Goal: Information Seeking & Learning: Learn about a topic

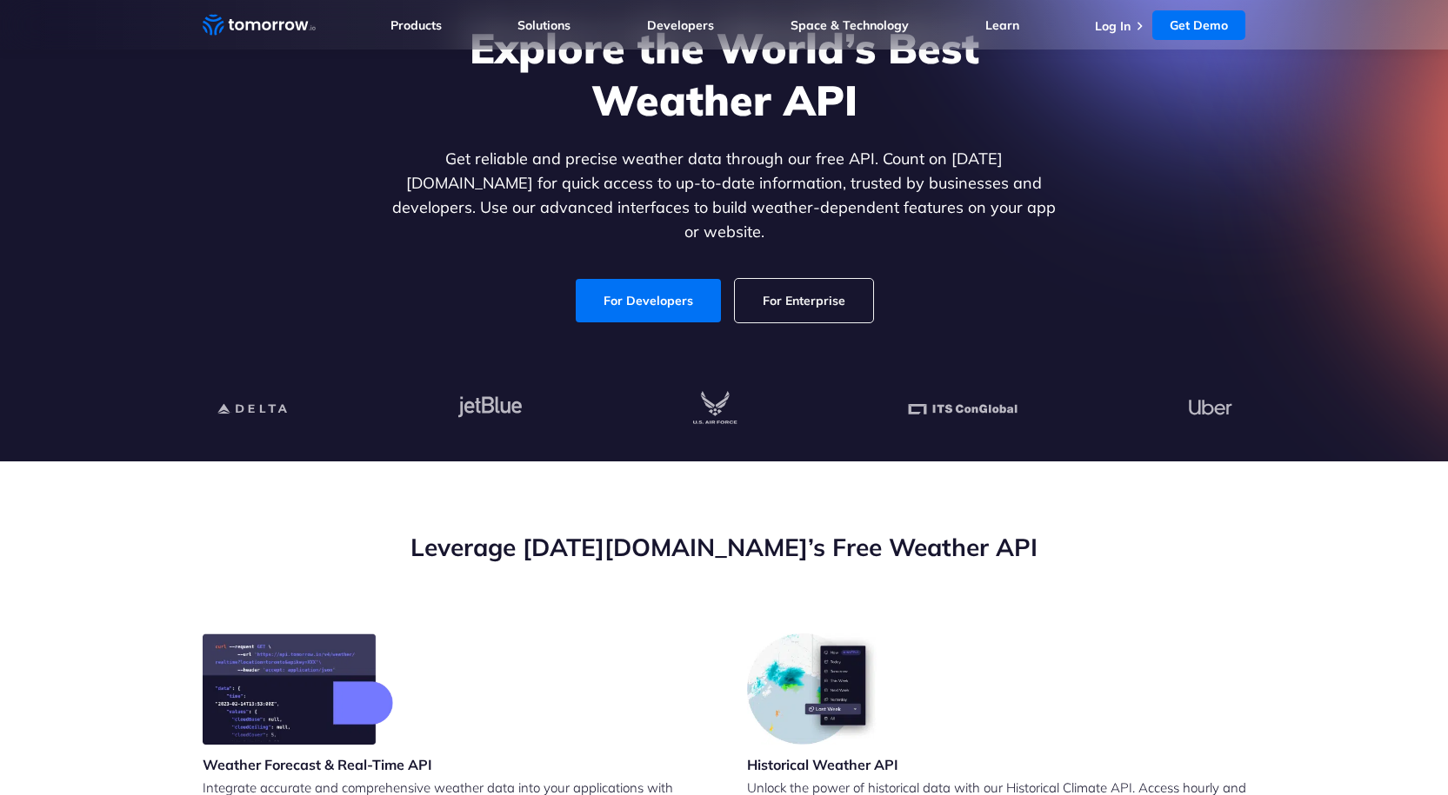
scroll to position [174, 0]
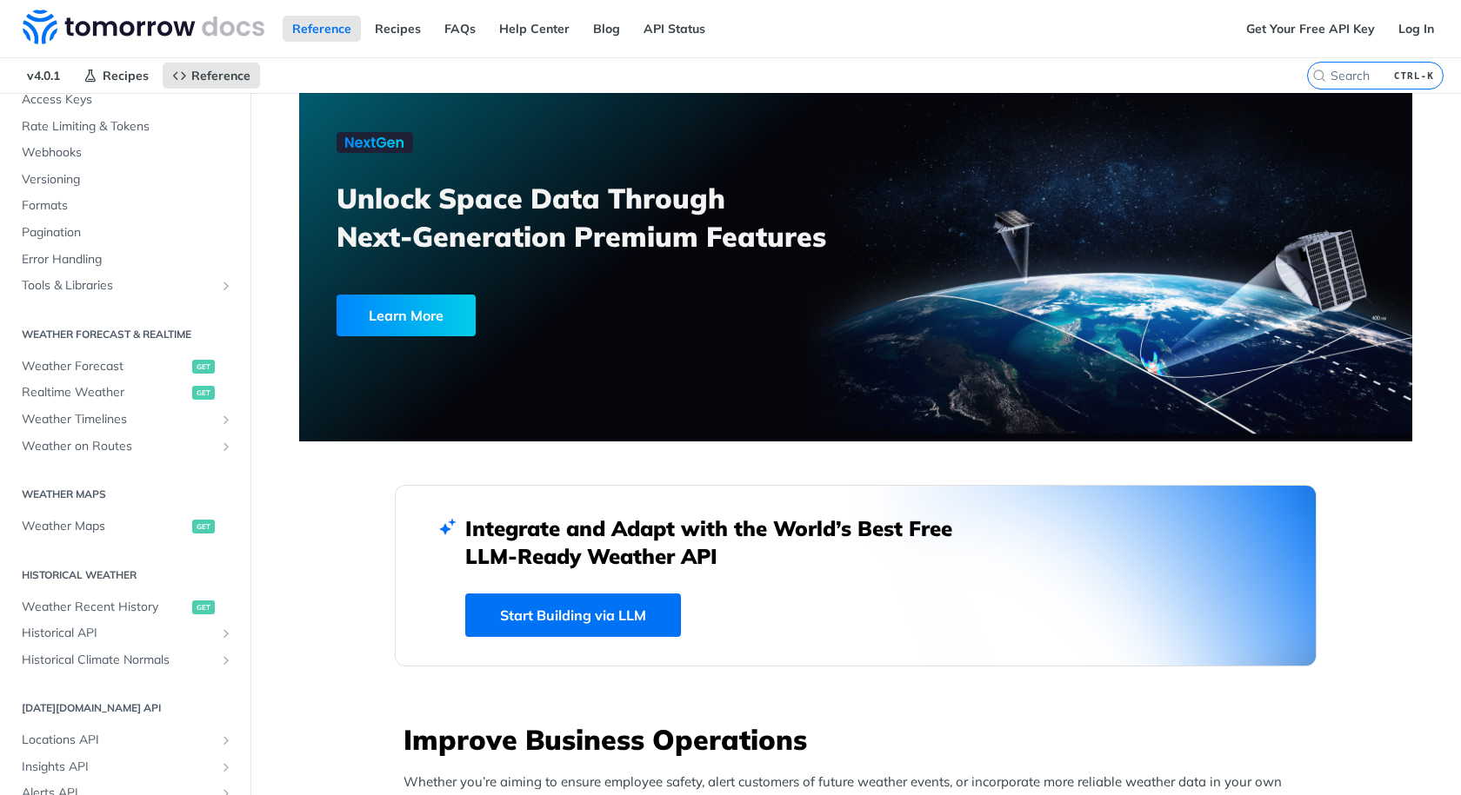
scroll to position [174, 0]
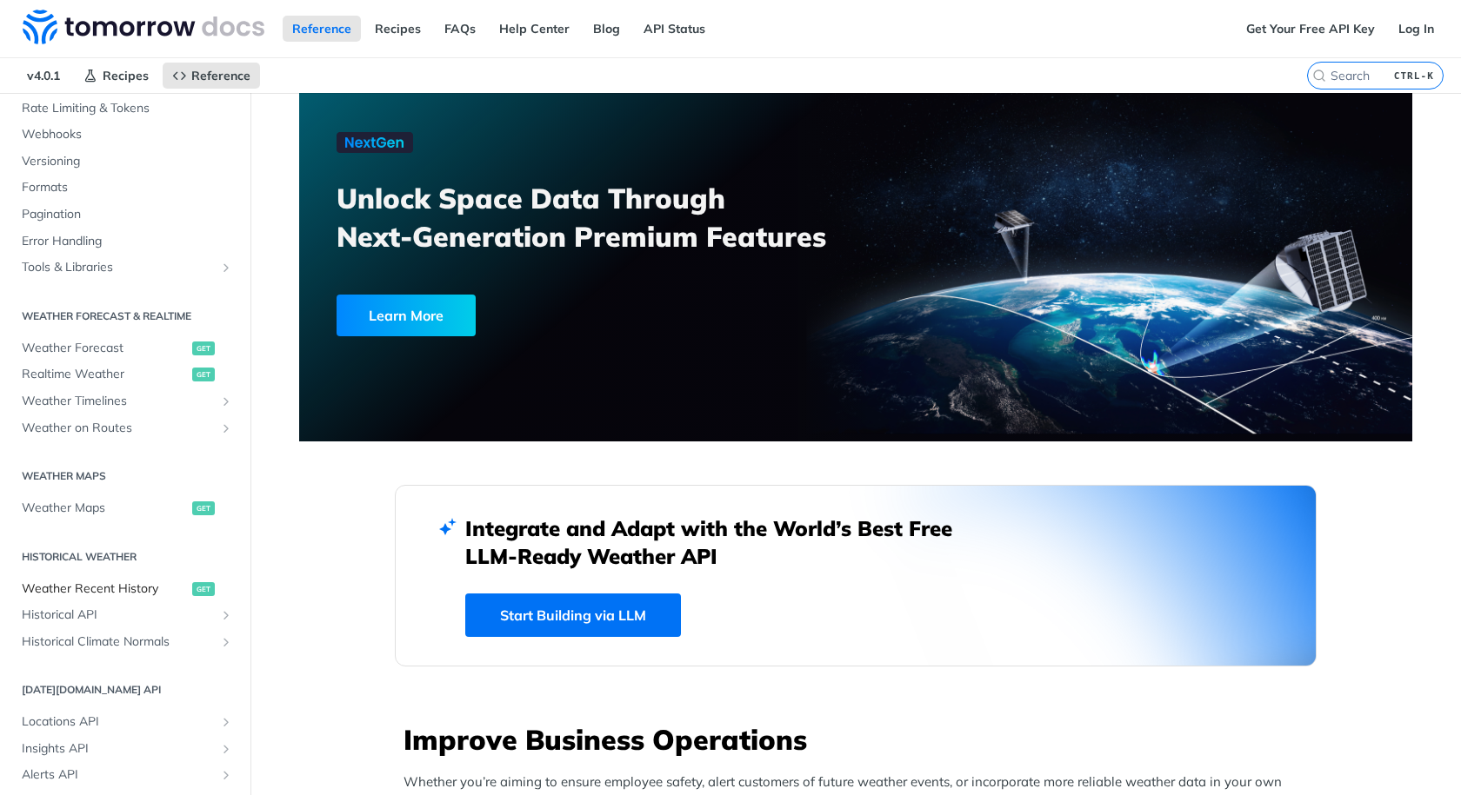
click at [102, 589] on span "Weather Recent History" at bounding box center [105, 589] width 166 height 17
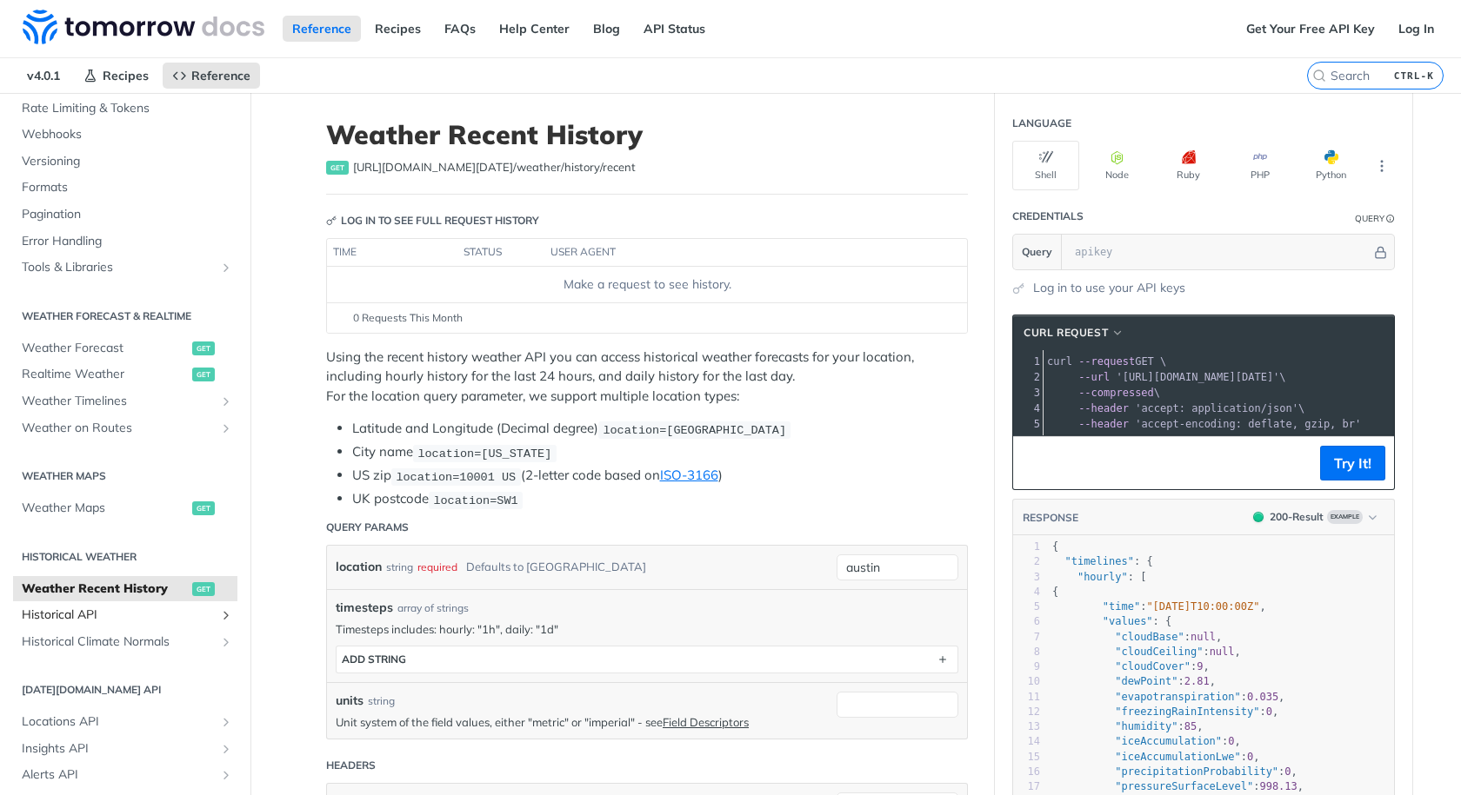
click at [98, 613] on span "Historical API" at bounding box center [118, 615] width 193 height 17
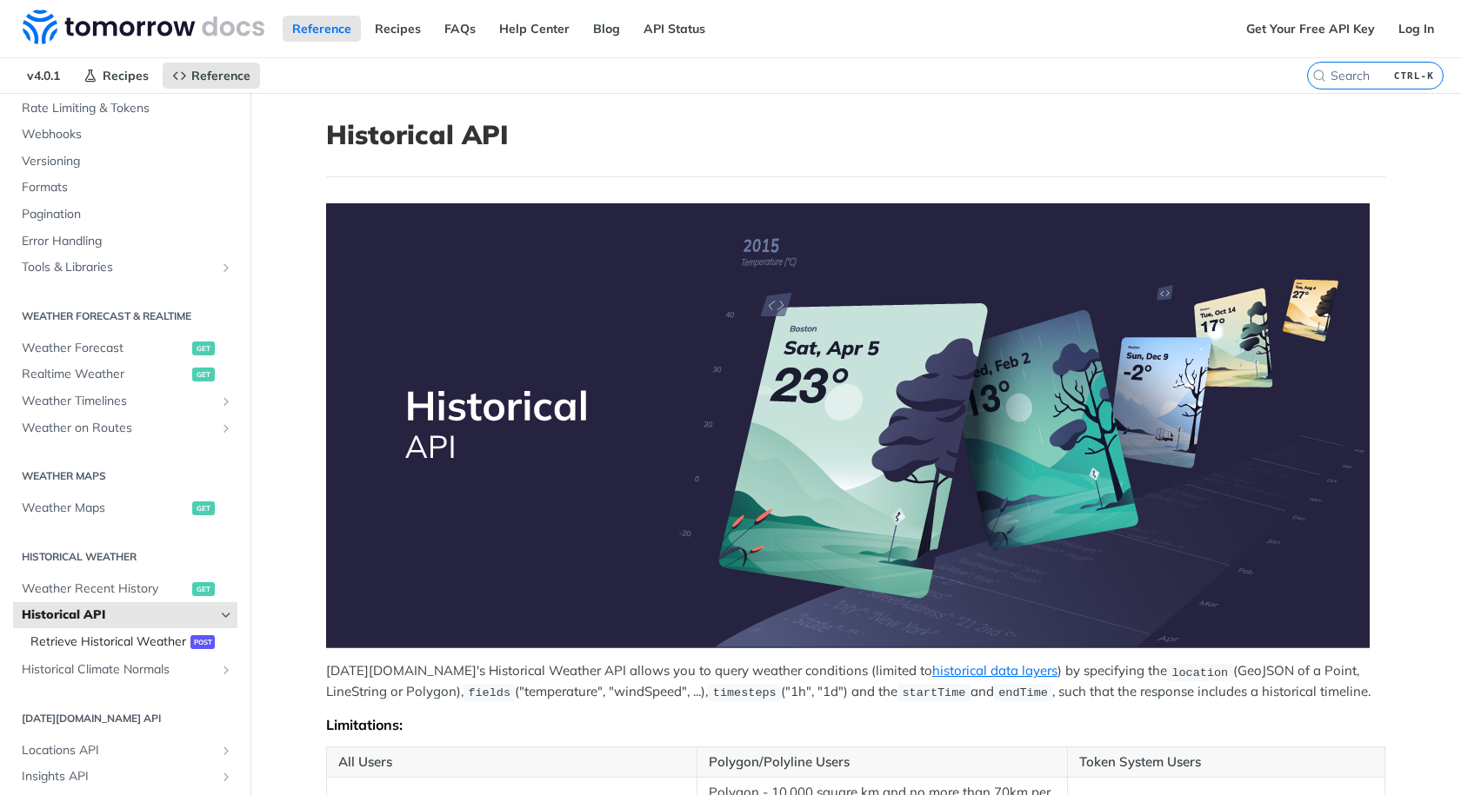
click at [63, 651] on span "Retrieve Historical Weather" at bounding box center [108, 642] width 156 height 17
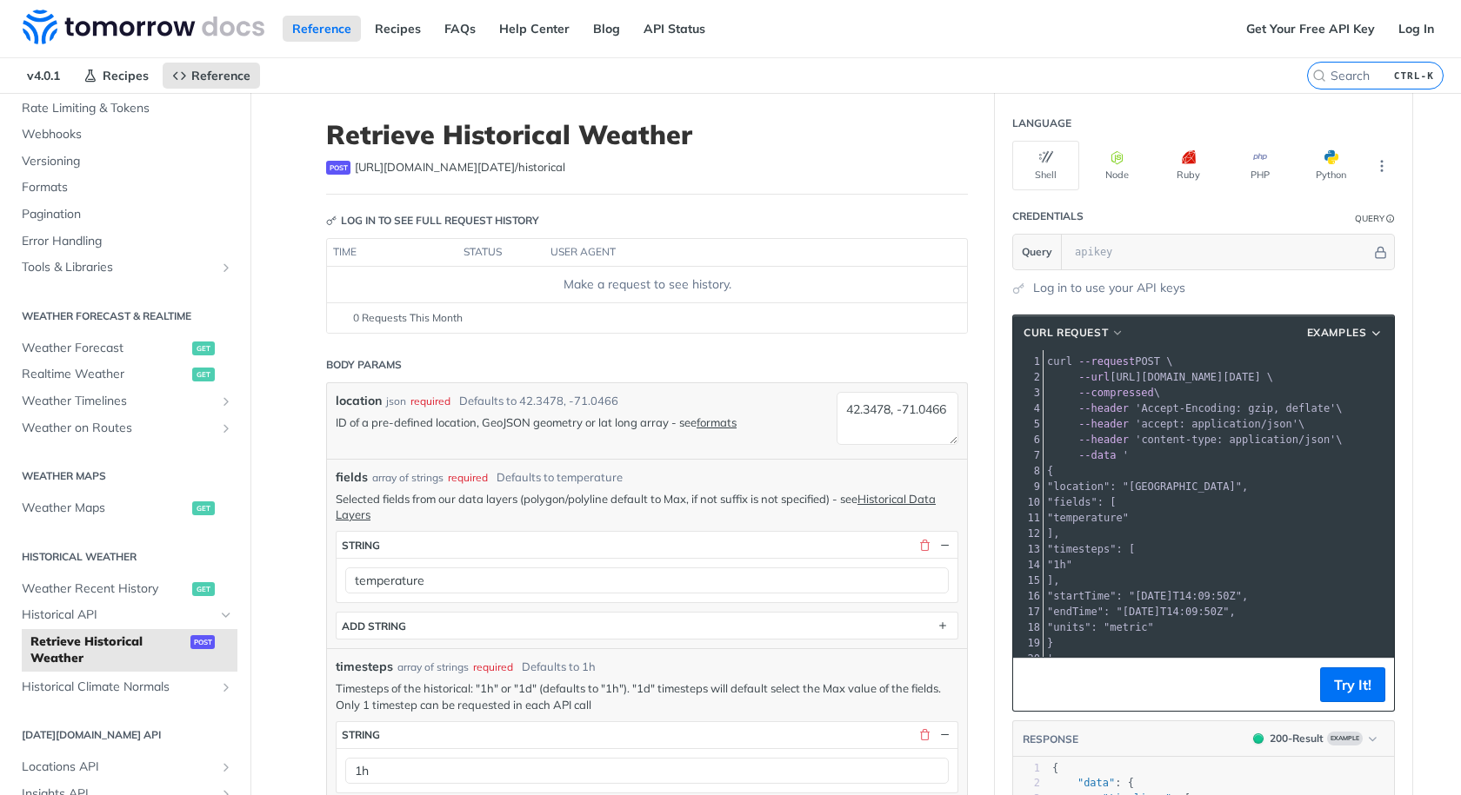
click at [1135, 438] on span "'content-type: application/json'" at bounding box center [1235, 440] width 201 height 12
click at [1157, 482] on span ""location": "[GEOGRAPHIC_DATA]"," at bounding box center [1147, 487] width 201 height 12
click at [1140, 509] on pre ""fields": [" at bounding box center [1218, 503] width 350 height 16
click at [1163, 578] on pre "]," at bounding box center [1218, 581] width 350 height 16
click at [1092, 576] on pre "]," at bounding box center [1218, 581] width 350 height 16
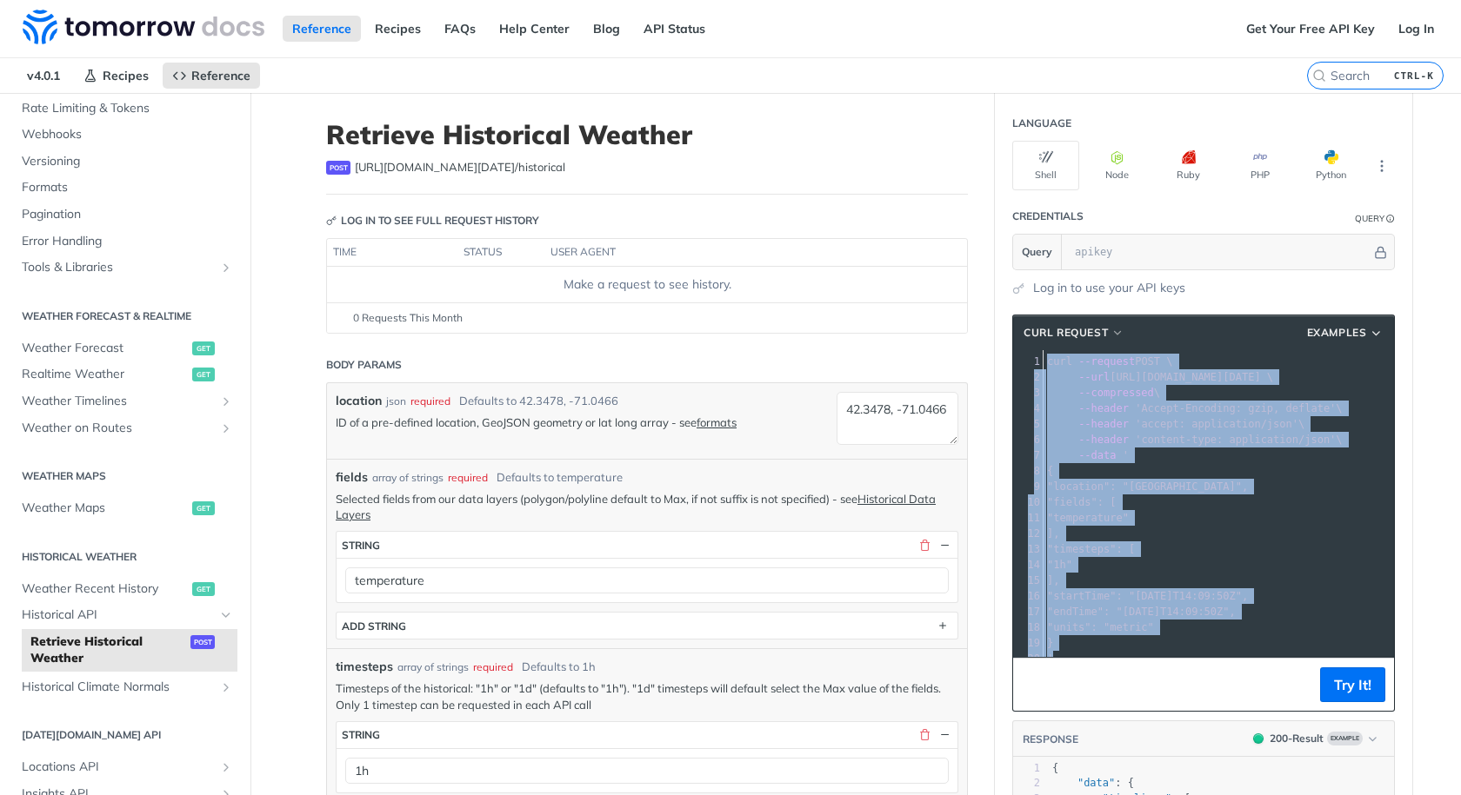
copy div "curl --request POST \ 2 --url [URL][DOMAIN_NAME][DATE] \ 3 --compressed \ 4 --h…"
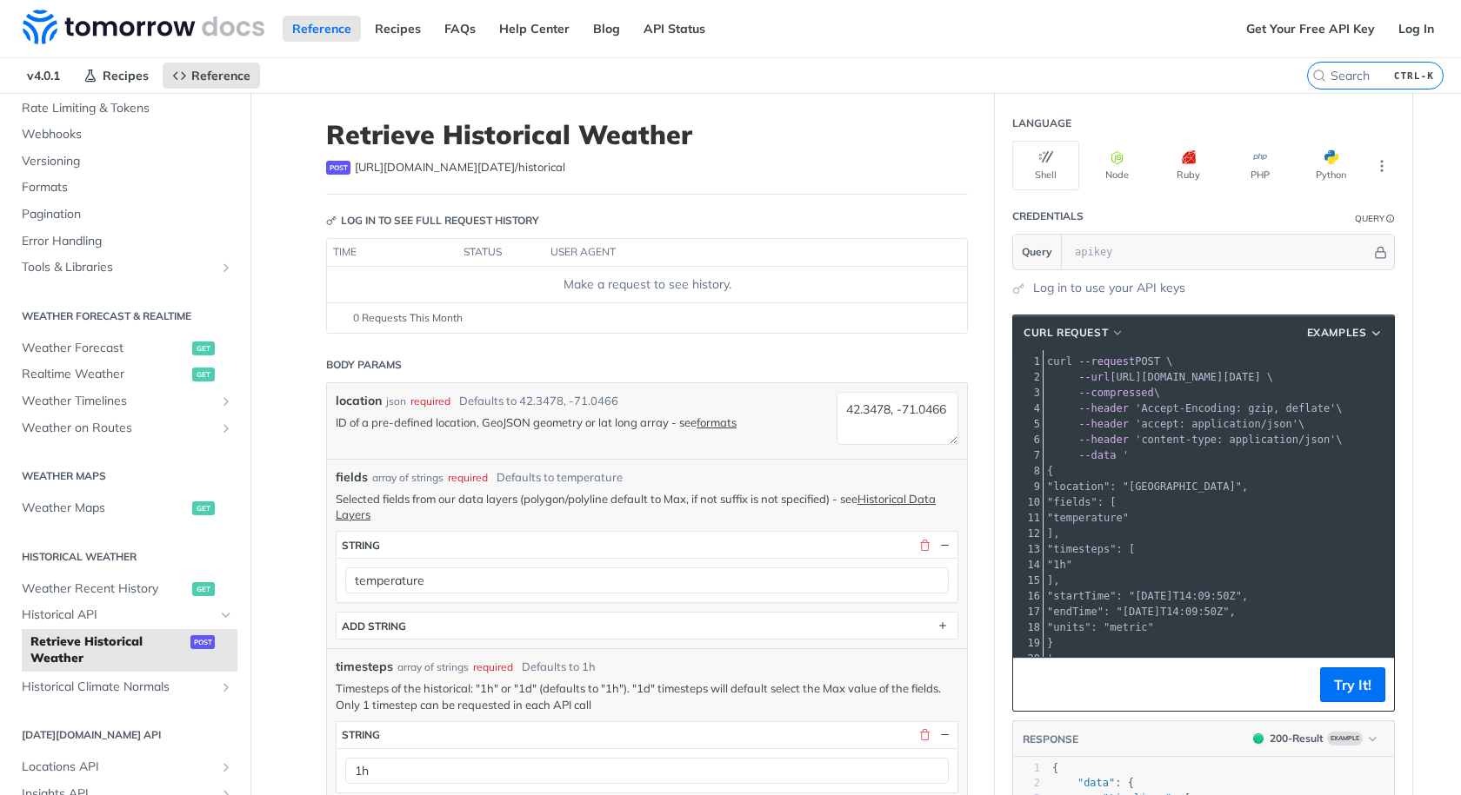
click at [1249, 576] on pre "]," at bounding box center [1218, 581] width 350 height 16
click at [1337, 331] on span "Examples" at bounding box center [1337, 333] width 60 height 16
click at [1161, 484] on span ""location": "[GEOGRAPHIC_DATA]"," at bounding box center [1147, 487] width 201 height 12
click at [1334, 687] on button "Try It!" at bounding box center [1352, 685] width 65 height 35
click at [1182, 502] on pre ""fields": [" at bounding box center [1218, 503] width 350 height 16
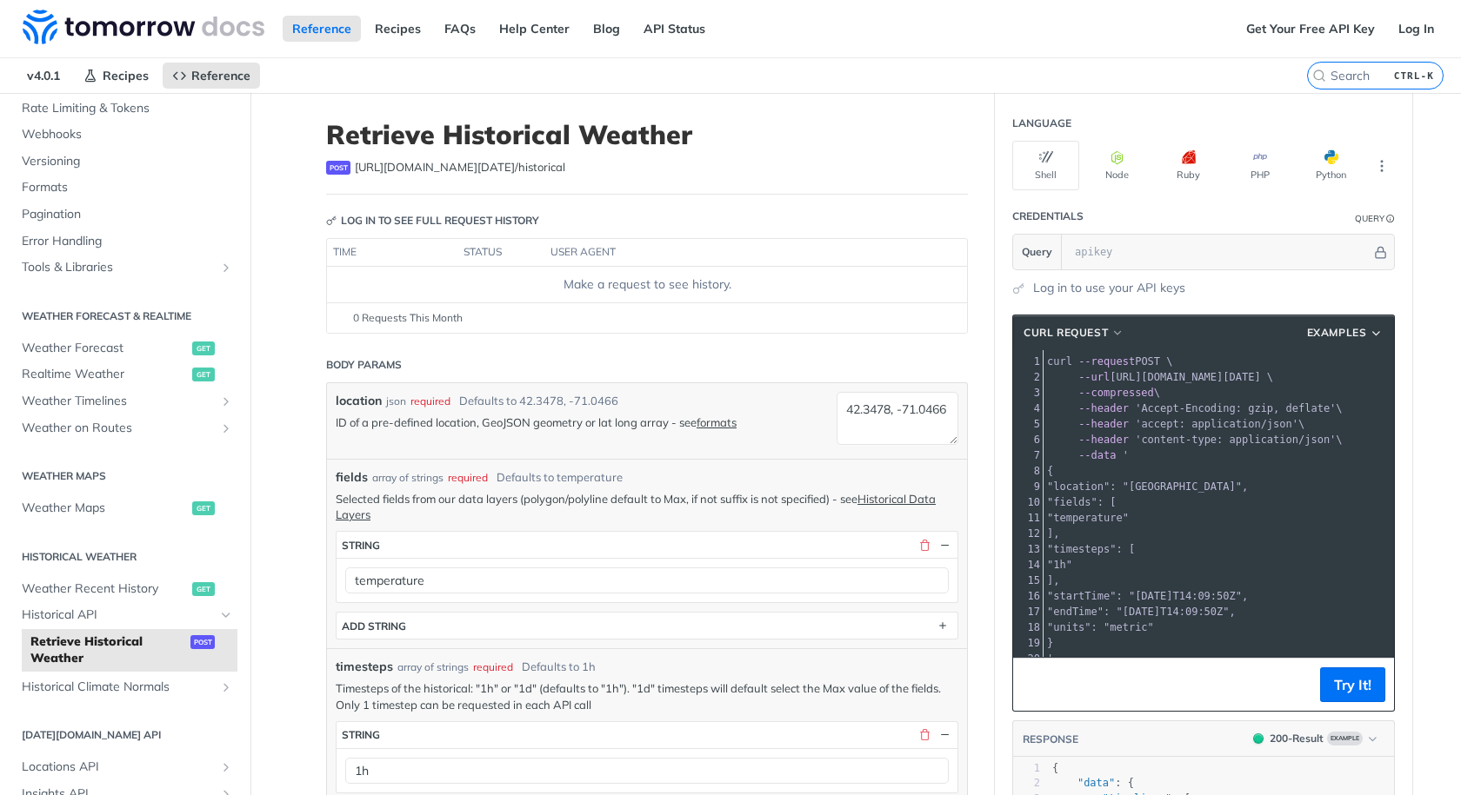
click at [1165, 68] on nav "v4.0.1 Recipes Reference" at bounding box center [653, 75] width 1307 height 35
click at [1283, 25] on link "Get Your Free API Key" at bounding box center [1310, 29] width 148 height 26
click at [1388, 30] on link "Log In" at bounding box center [1415, 29] width 55 height 26
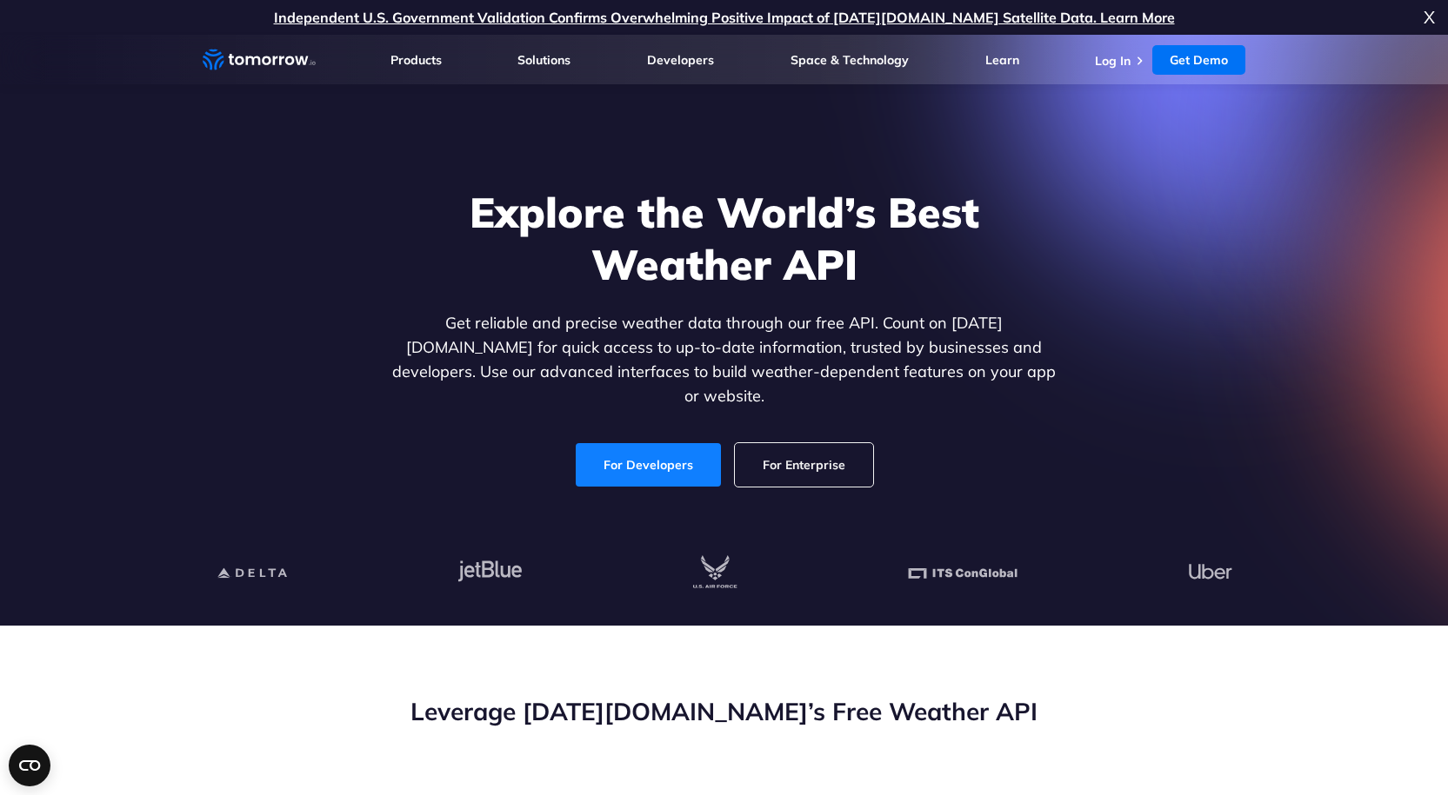
click at [630, 443] on link "For Developers" at bounding box center [648, 464] width 145 height 43
click at [572, 363] on p "Get reliable and precise weather data through our free API. Count on [DATE][DOM…" at bounding box center [724, 359] width 671 height 97
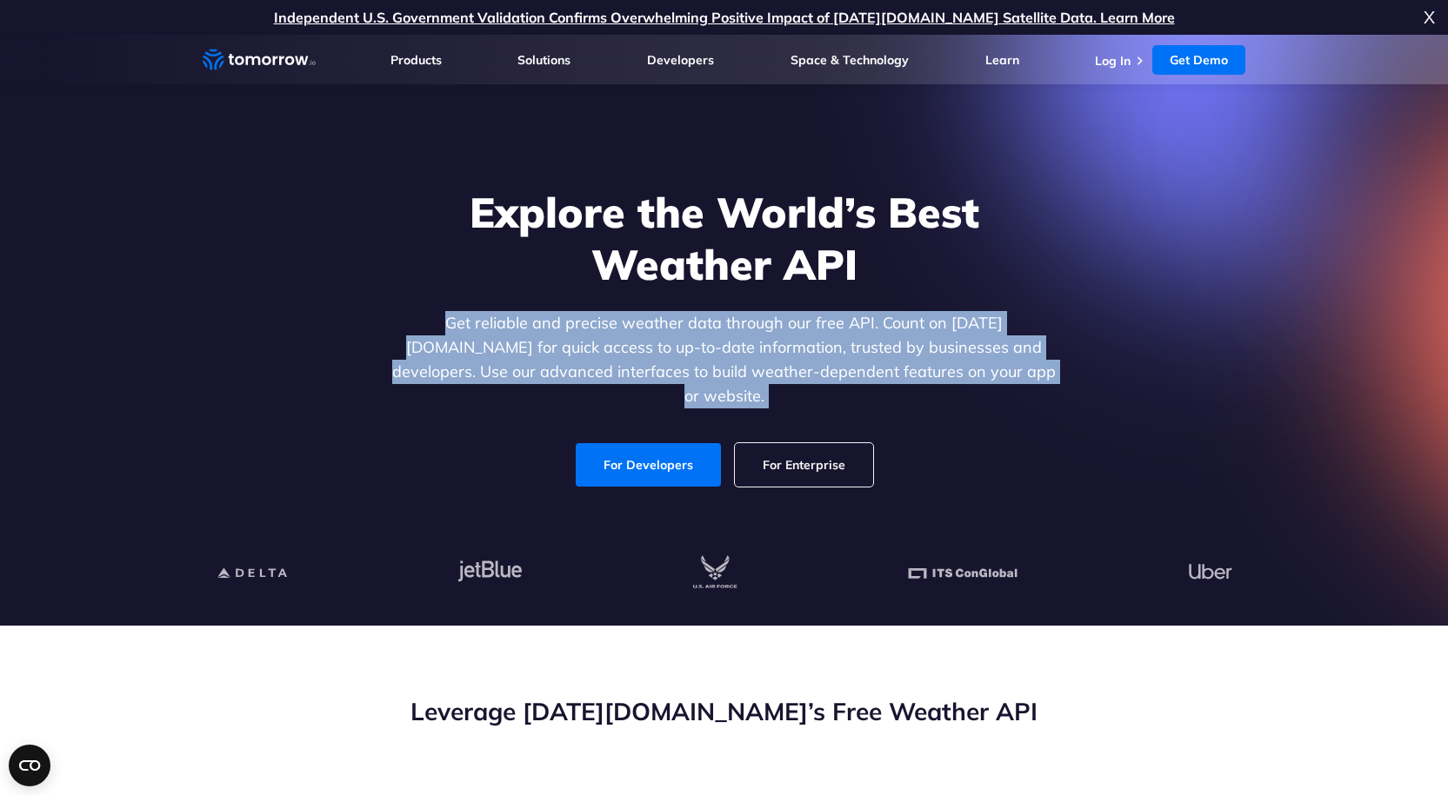
click at [572, 363] on p "Get reliable and precise weather data through our free API. Count on Tomorrow.i…" at bounding box center [724, 359] width 671 height 97
click at [817, 332] on p "Get reliable and precise weather data through our free API. Count on Tomorrow.i…" at bounding box center [724, 359] width 671 height 97
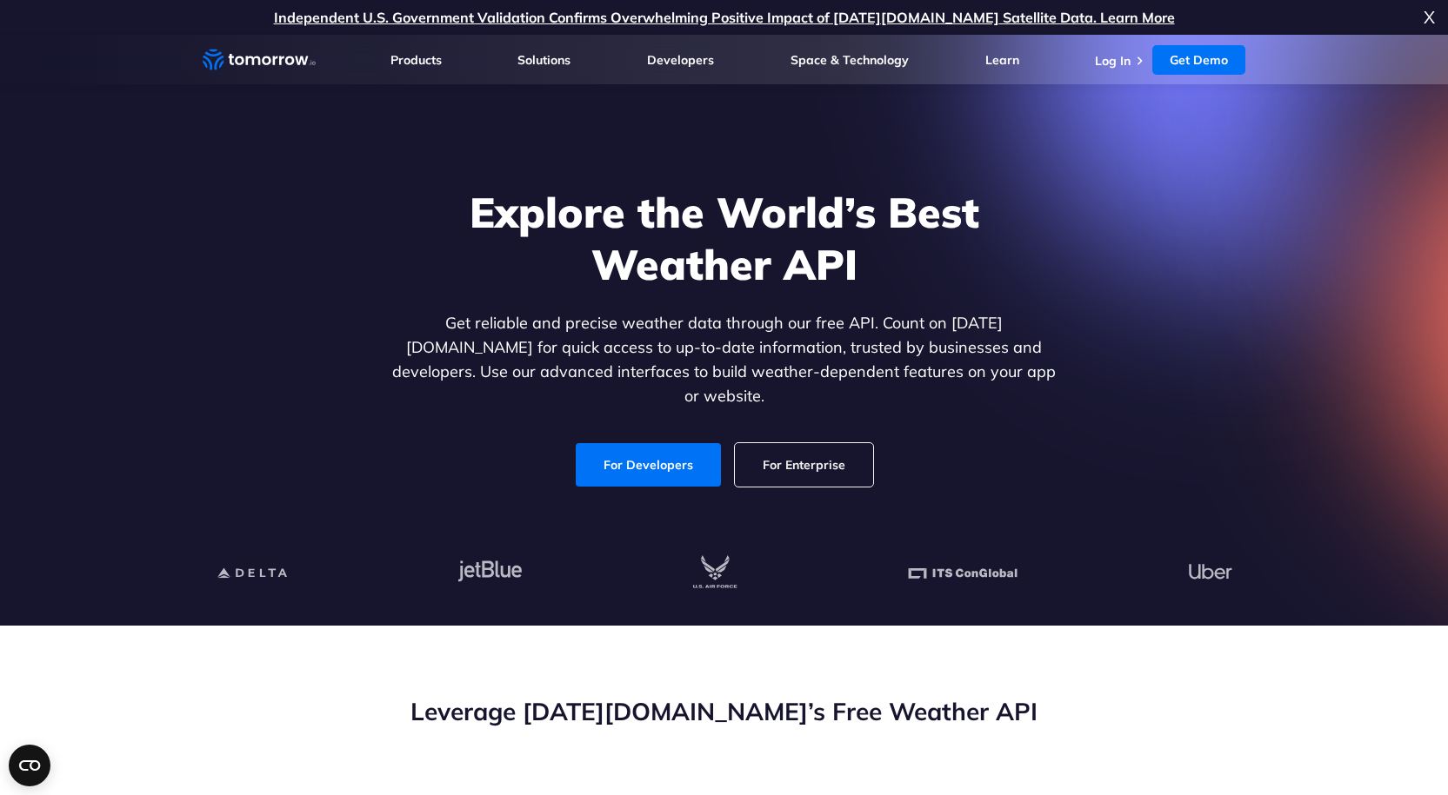
click at [827, 356] on p "Get reliable and precise weather data through our free API. Count on Tomorrow.i…" at bounding box center [724, 359] width 671 height 97
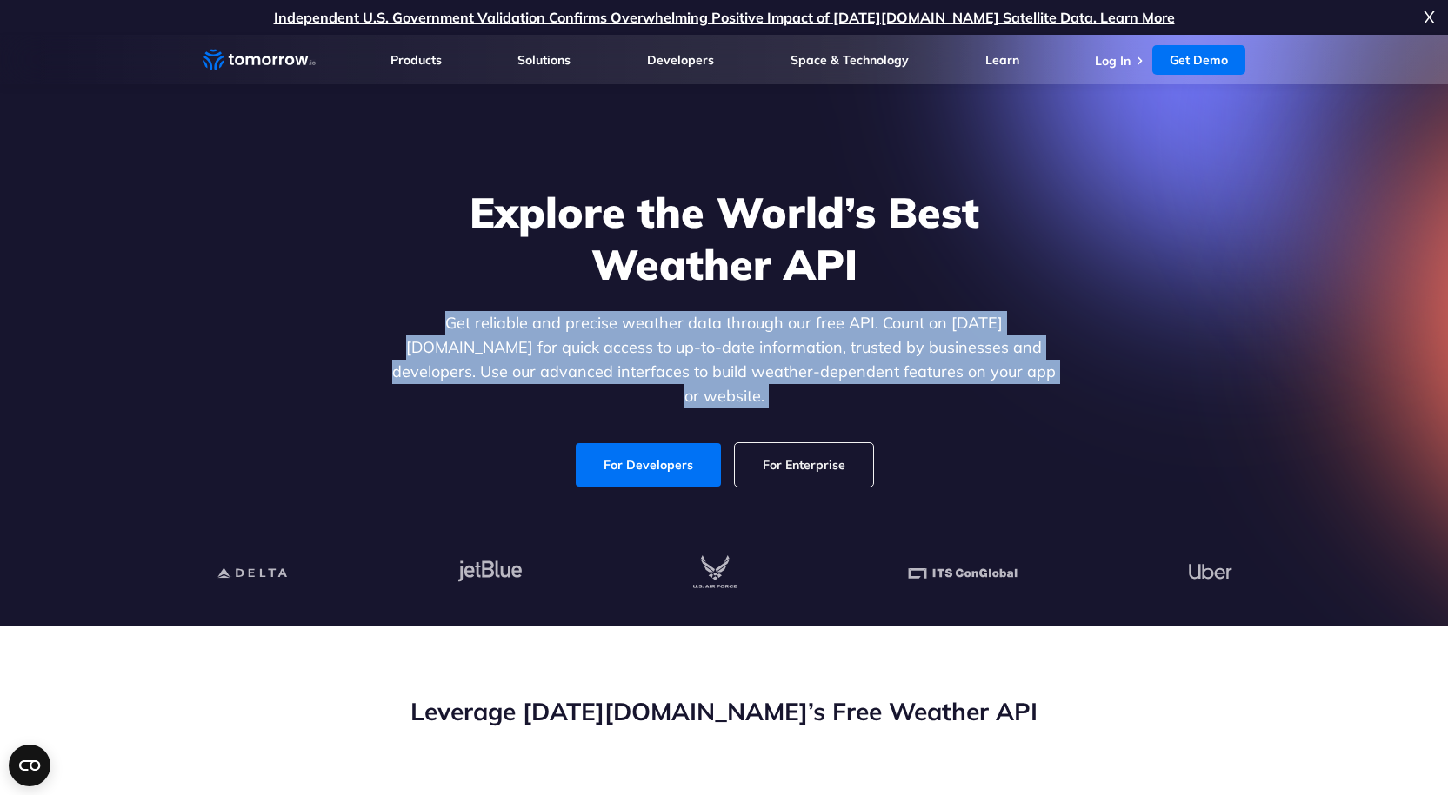
click at [827, 356] on p "Get reliable and precise weather data through our free API. Count on Tomorrow.i…" at bounding box center [724, 359] width 671 height 97
click at [959, 354] on p "Get reliable and precise weather data through our free API. Count on Tomorrow.i…" at bounding box center [724, 359] width 671 height 97
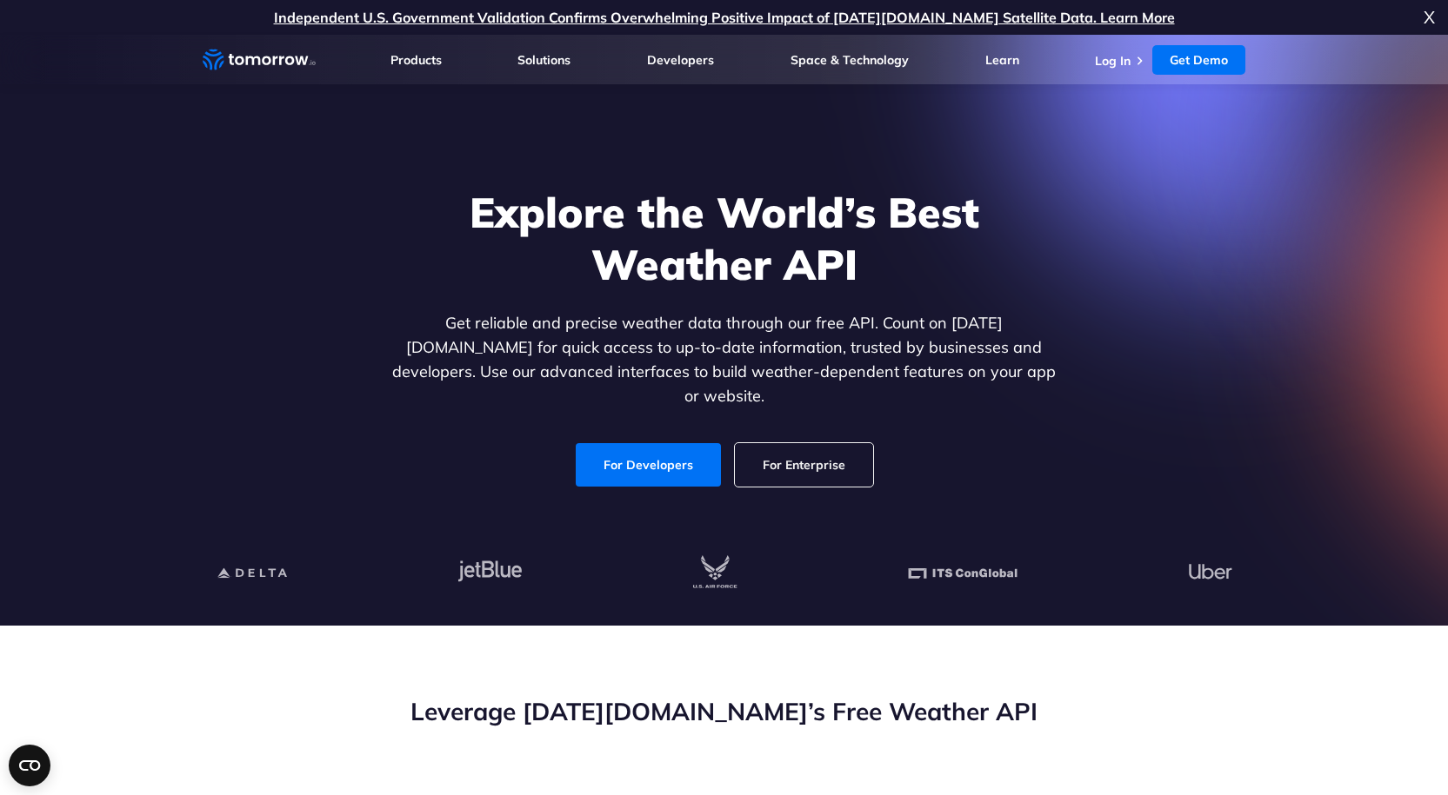
click at [903, 351] on p "Get reliable and precise weather data through our free API. Count on Tomorrow.i…" at bounding box center [724, 359] width 671 height 97
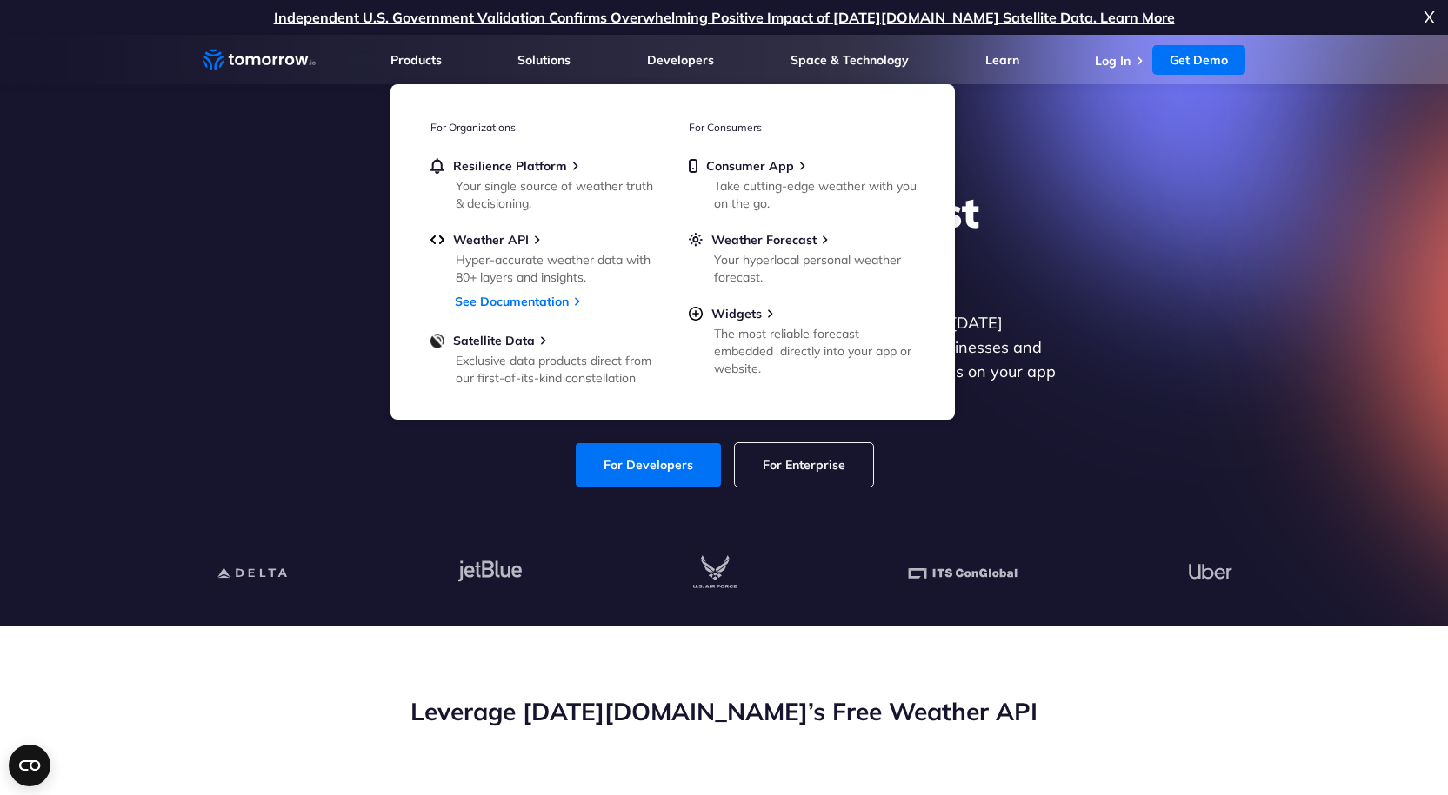
click at [1283, 283] on section "Explore the World’s Best Weather API Get reliable and precise weather data thro…" at bounding box center [724, 330] width 1448 height 591
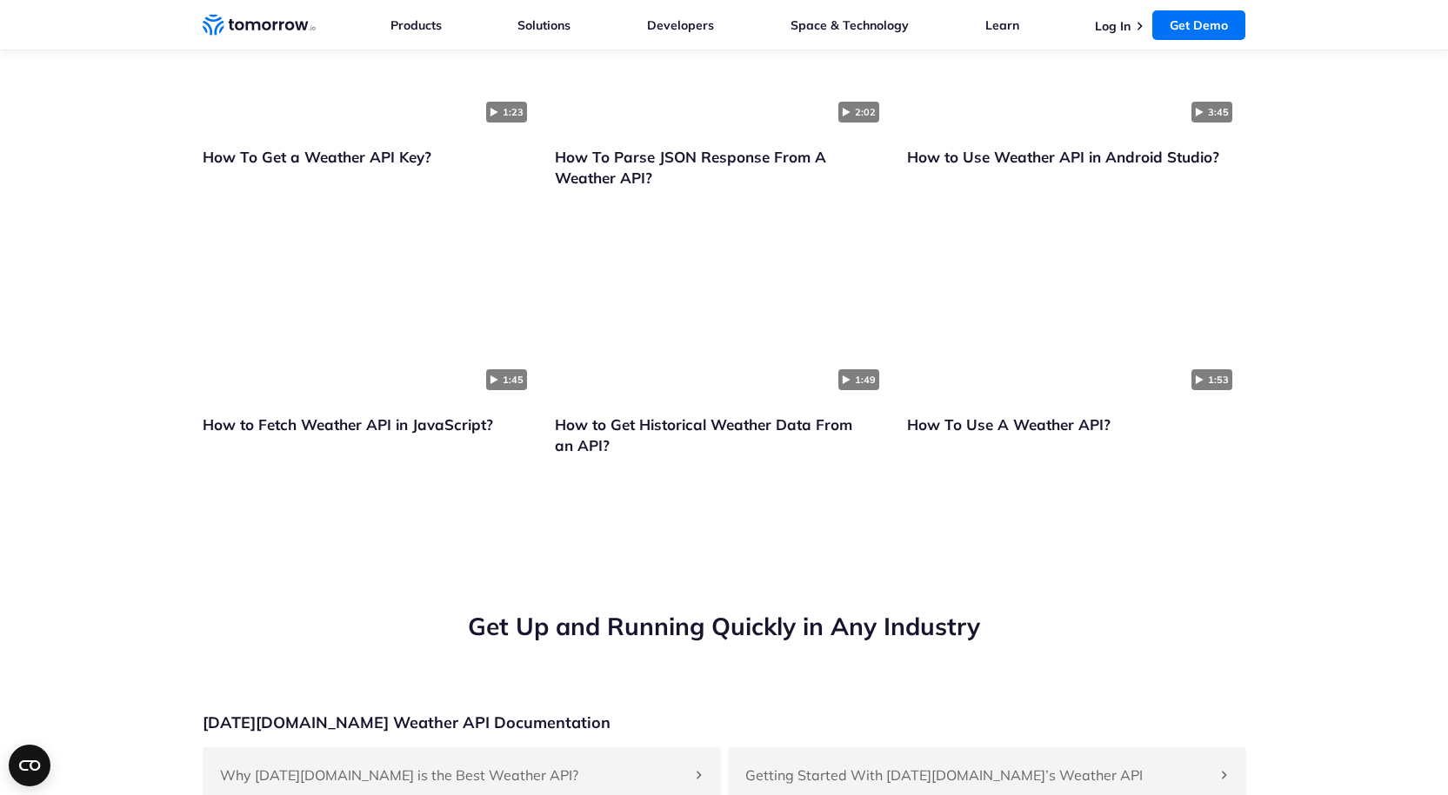
scroll to position [3779, 0]
